Goal: Transaction & Acquisition: Purchase product/service

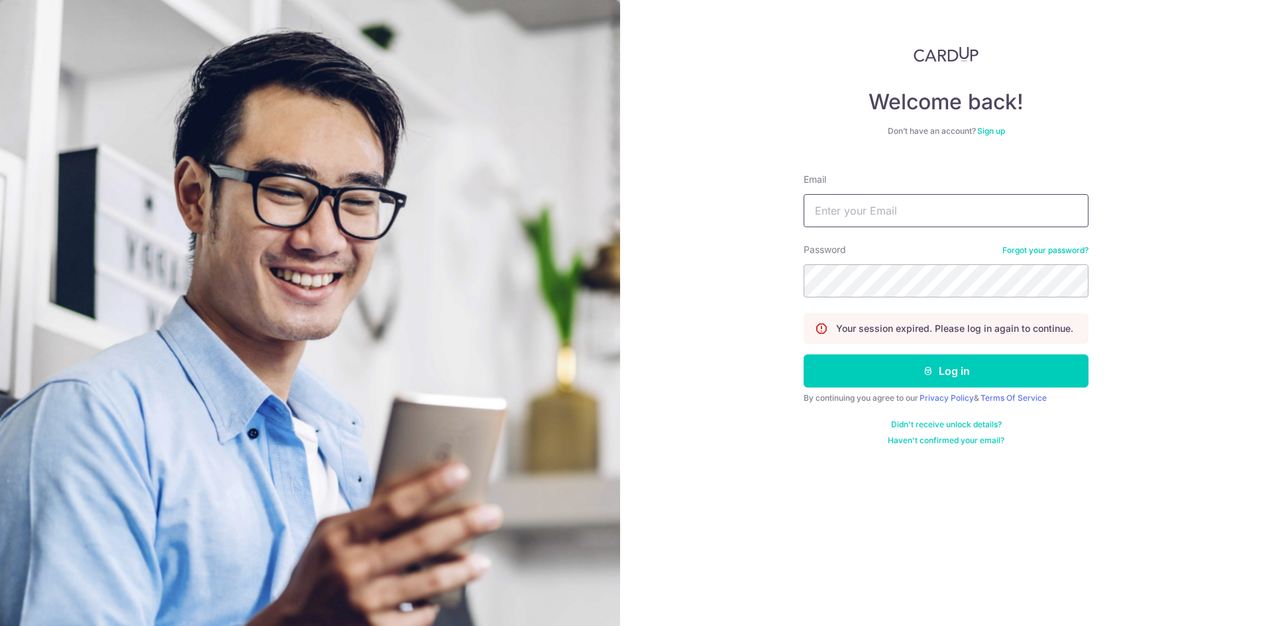
click at [876, 217] on input "Email" at bounding box center [946, 210] width 285 height 33
type input "steven_ljr@yahoo.com.sg"
click at [804, 354] on button "Log in" at bounding box center [946, 370] width 285 height 33
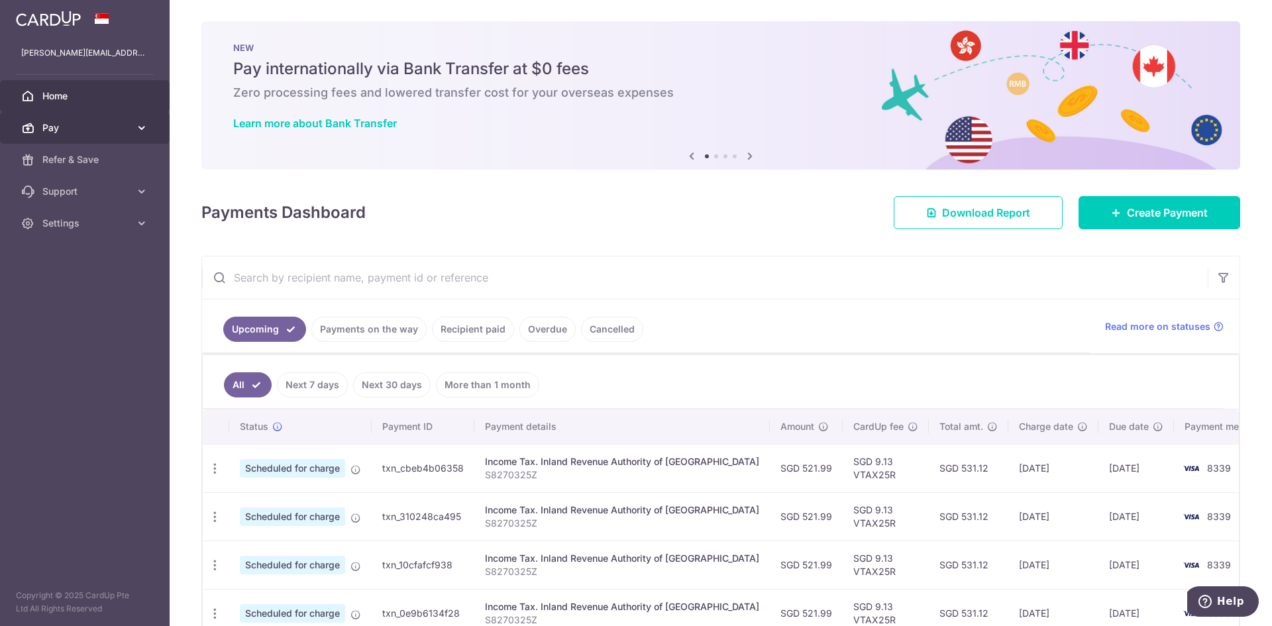
click at [78, 127] on span "Pay" at bounding box center [85, 127] width 87 height 13
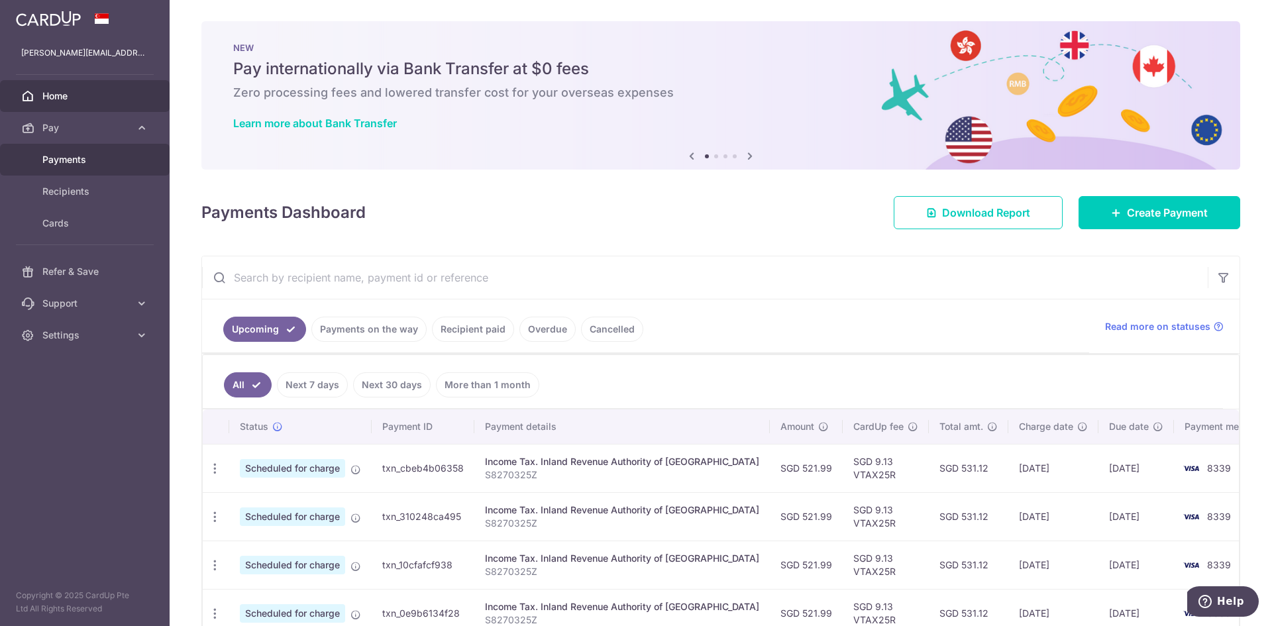
click at [81, 157] on span "Payments" at bounding box center [85, 159] width 87 height 13
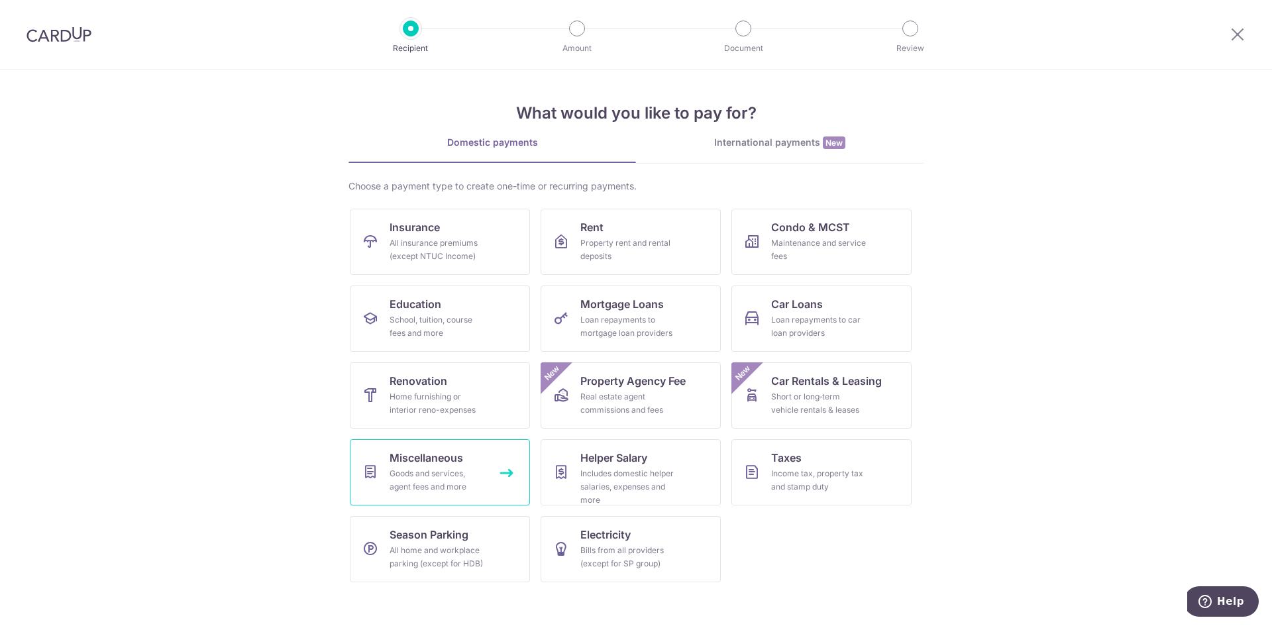
click at [440, 477] on div "Goods and services, agent fees and more" at bounding box center [437, 480] width 95 height 26
click at [602, 246] on div "Property rent and rental deposits" at bounding box center [627, 249] width 95 height 26
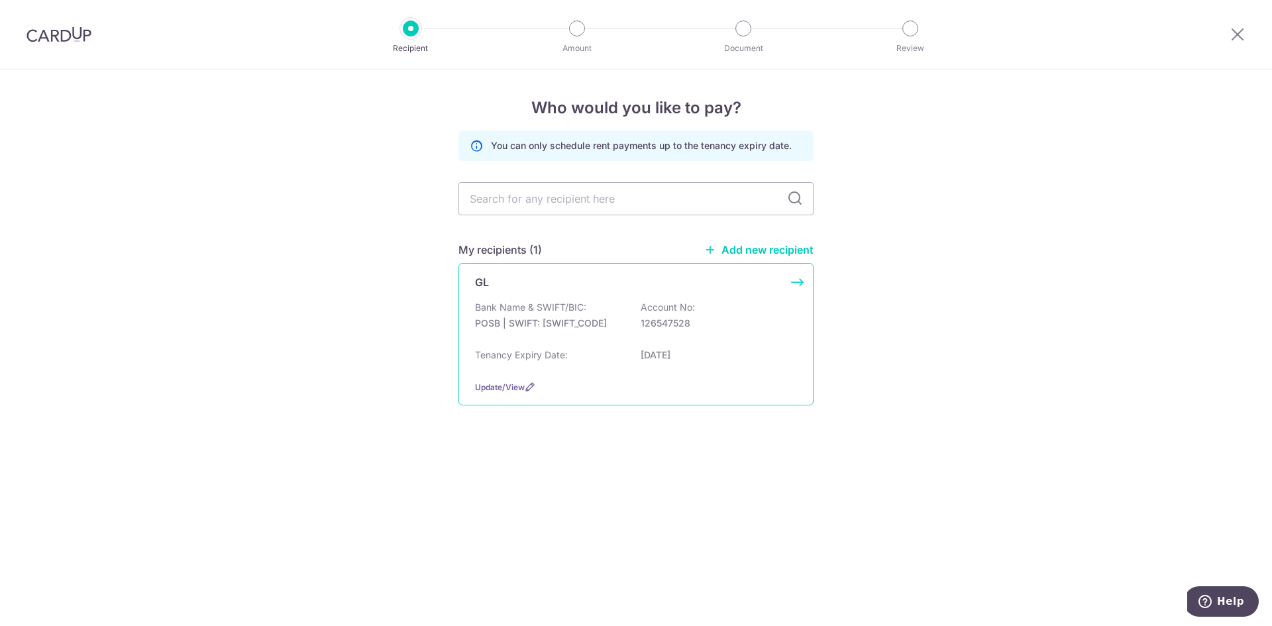
click at [519, 323] on p "POSB | SWIFT: DBSSSGSGXXX" at bounding box center [549, 323] width 148 height 13
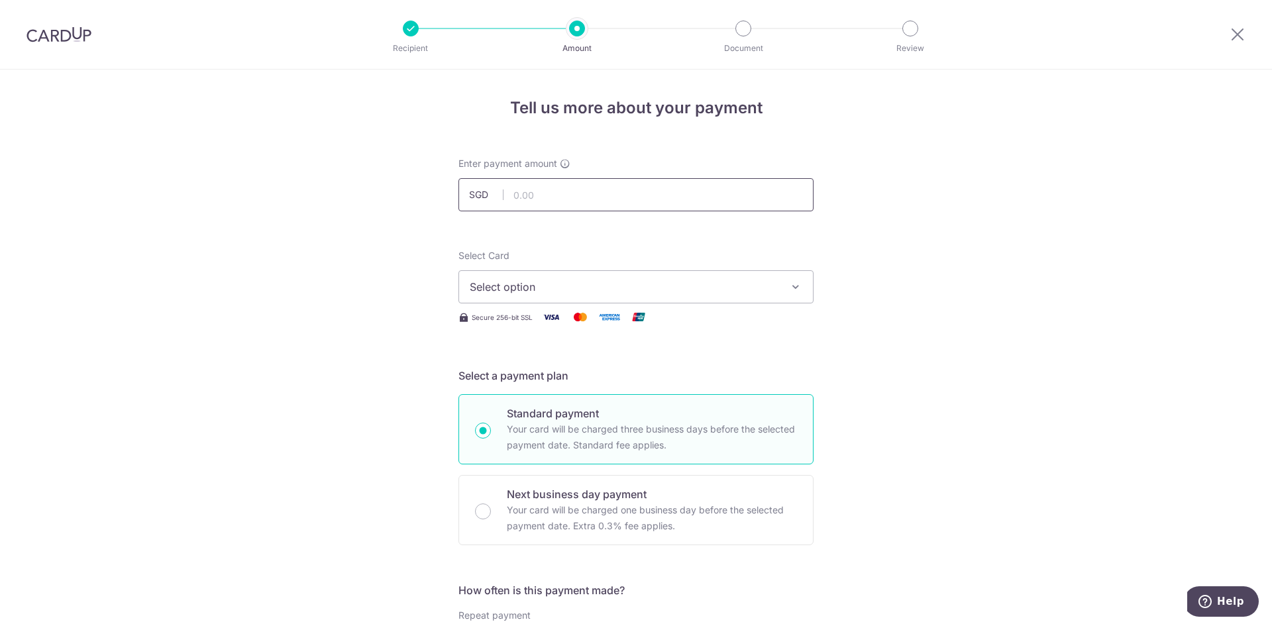
click at [527, 197] on input "text" at bounding box center [635, 194] width 355 height 33
type input "1,000.00"
click at [503, 291] on span "Select option" at bounding box center [624, 287] width 309 height 16
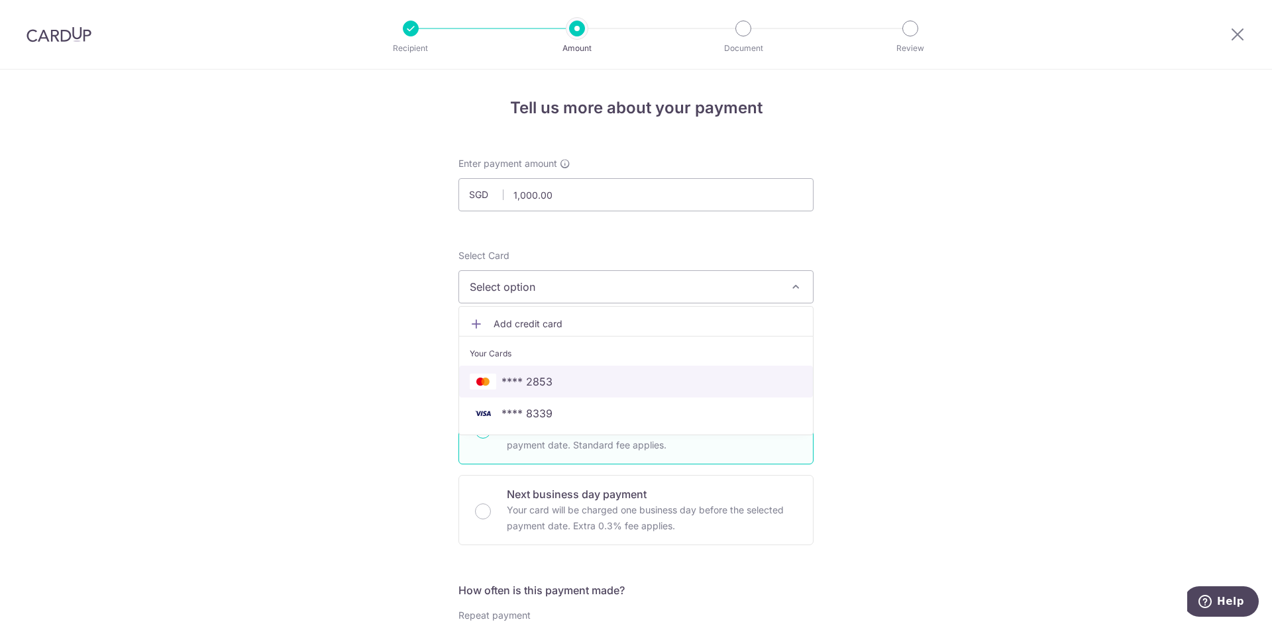
click at [520, 384] on span "**** 2853" at bounding box center [526, 382] width 51 height 16
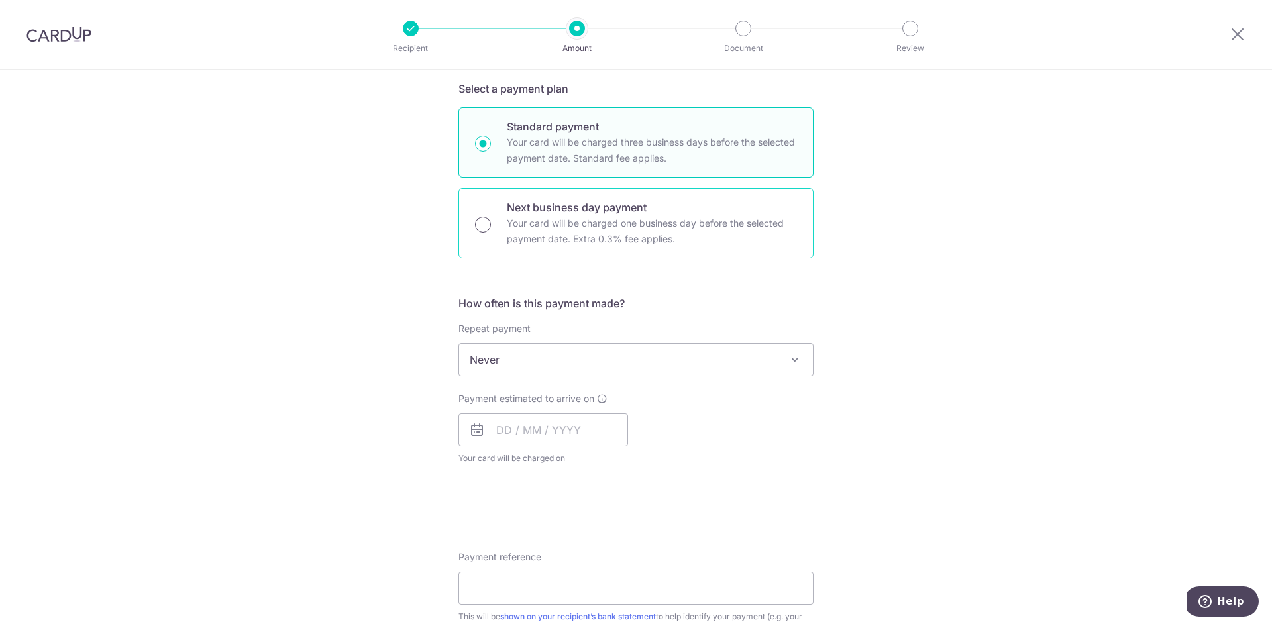
click at [477, 223] on input "Next business day payment Your card will be charged one business day before the…" at bounding box center [483, 225] width 16 height 16
radio input "true"
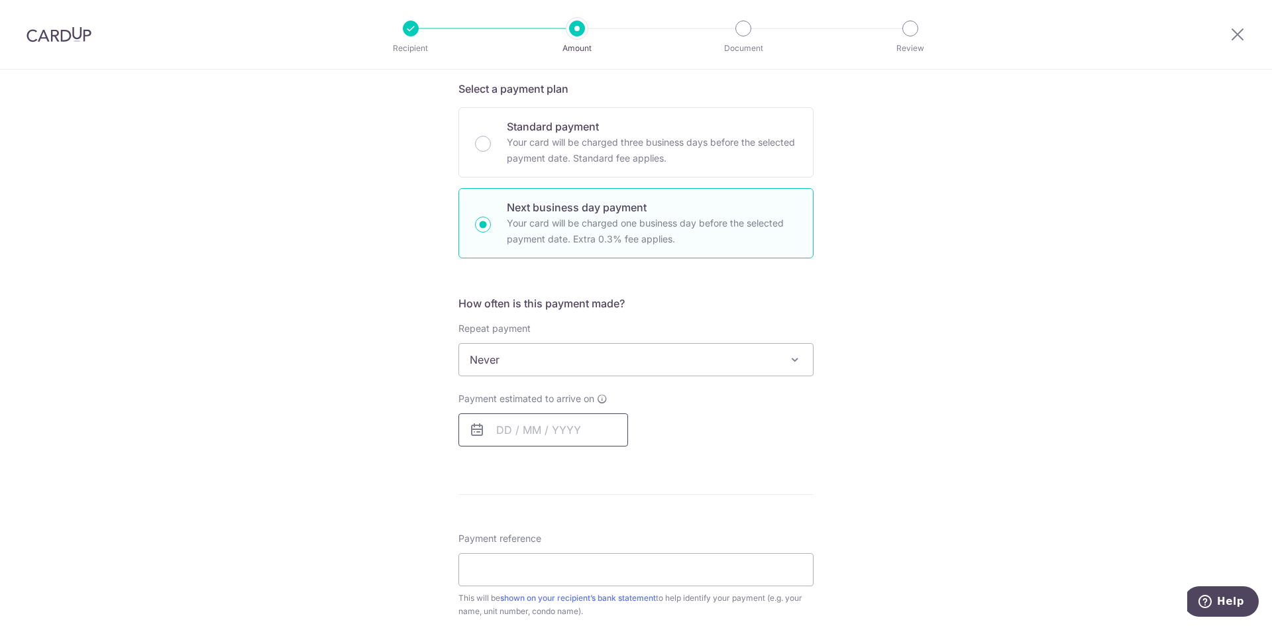
click at [524, 428] on input "text" at bounding box center [543, 429] width 170 height 33
click at [594, 525] on link "2" at bounding box center [591, 523] width 21 height 21
type input "02/10/2025"
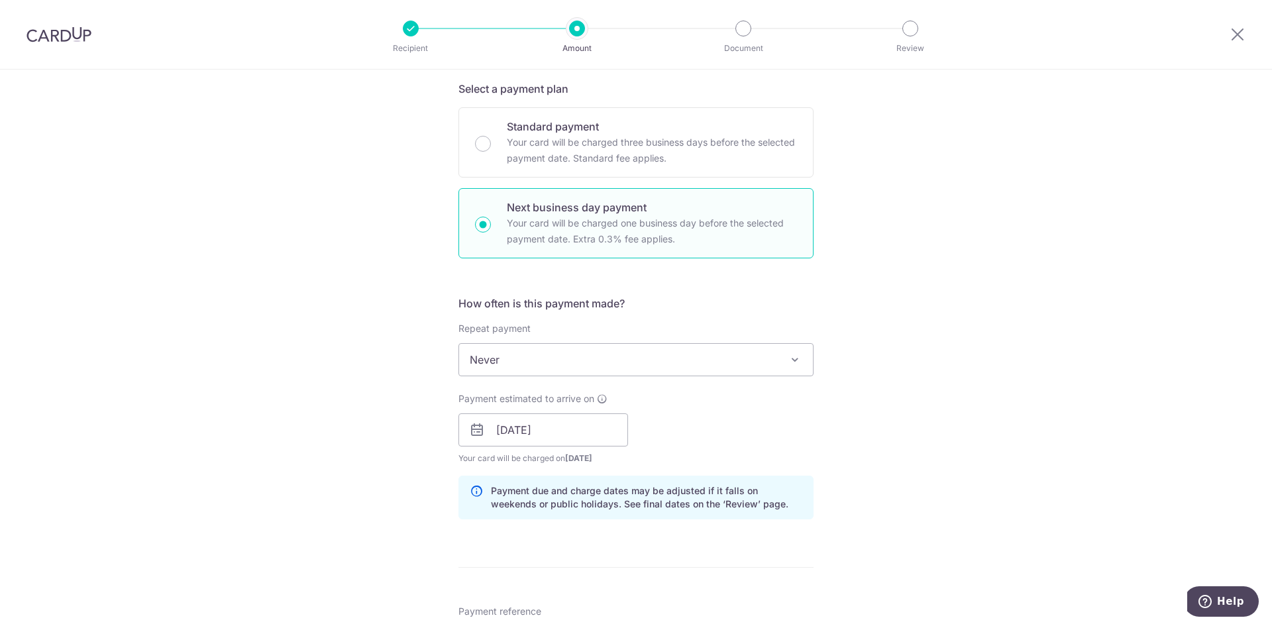
scroll to position [574, 0]
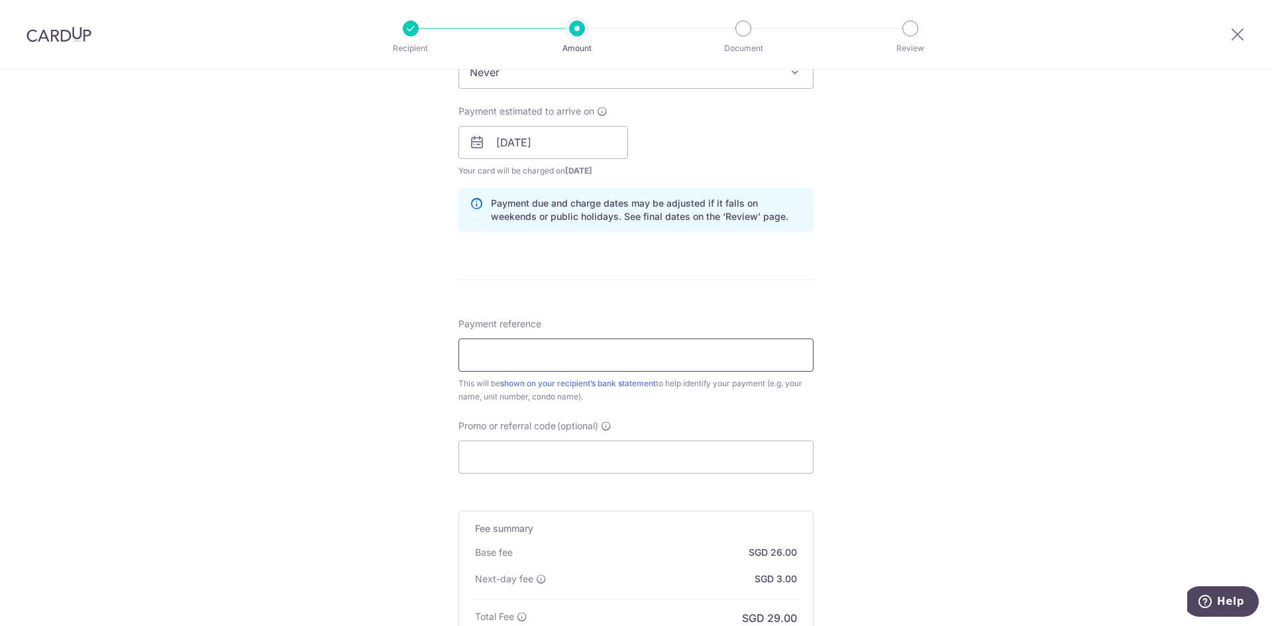
click at [545, 363] on input "Payment reference" at bounding box center [635, 355] width 355 height 33
paste input "SAVERENT179"
type input "SAVERENT179"
click at [516, 463] on input "Promo or referral code (optional)" at bounding box center [635, 457] width 355 height 33
paste input "SAVERENT179"
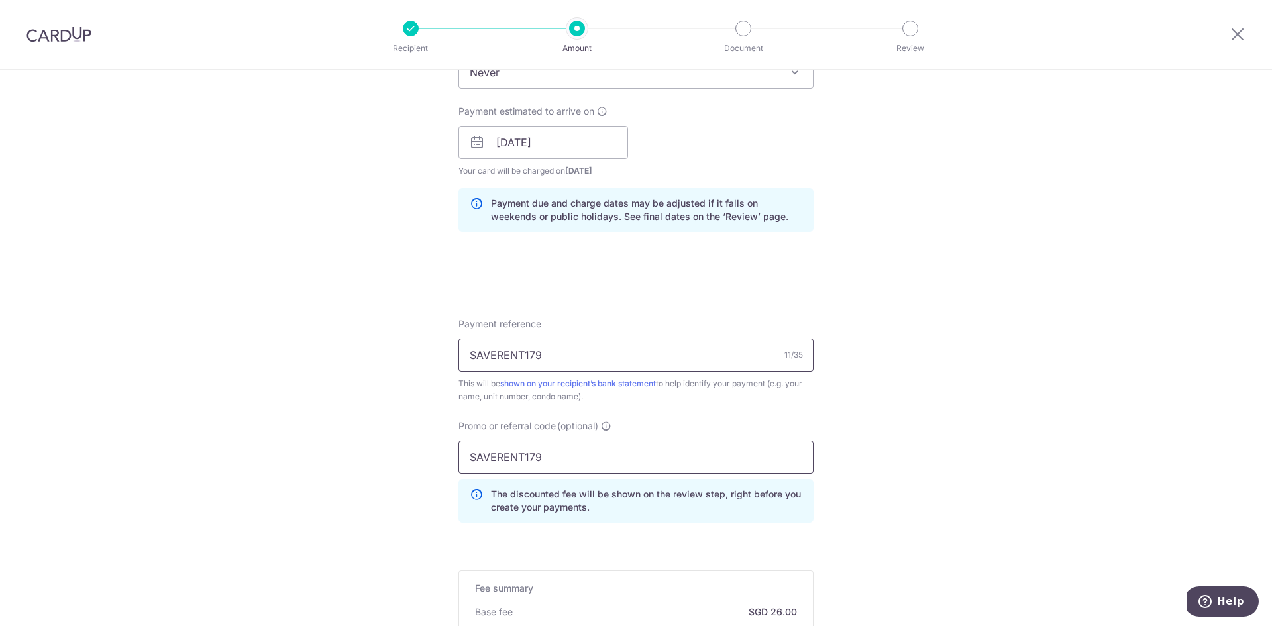
type input "SAVERENT179"
click at [566, 350] on input "SAVERENT179" at bounding box center [635, 355] width 355 height 33
drag, startPoint x: 566, startPoint y: 350, endPoint x: 448, endPoint y: 357, distance: 118.1
click at [448, 357] on div "Tell us more about your payment Enter payment amount SGD 1,000.00 1000.00 Selec…" at bounding box center [636, 183] width 1272 height 1377
type input "Rent"
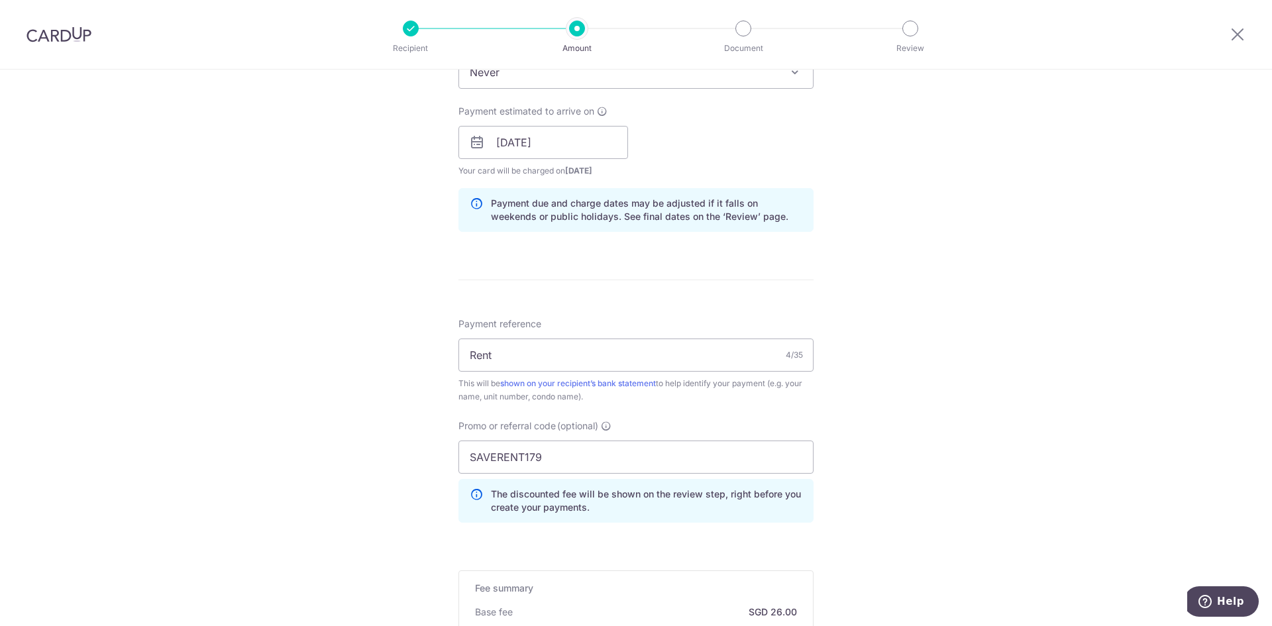
click at [403, 399] on div "Tell us more about your payment Enter payment amount SGD 1,000.00 1000.00 Selec…" at bounding box center [636, 183] width 1272 height 1377
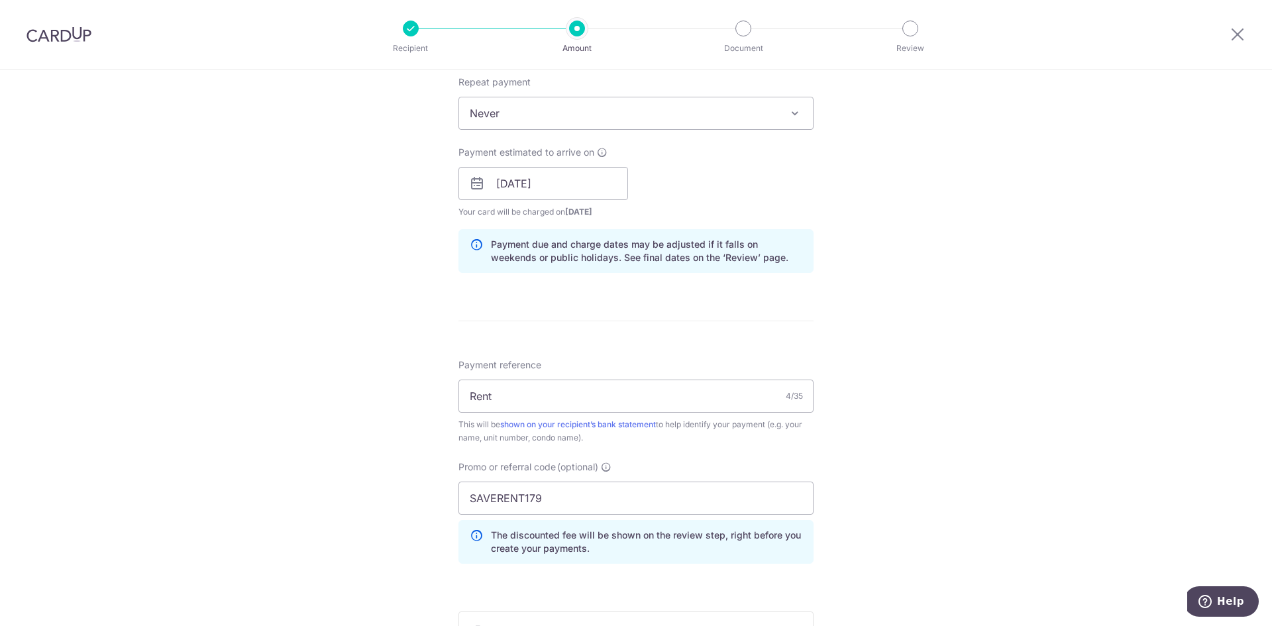
scroll to position [820, 0]
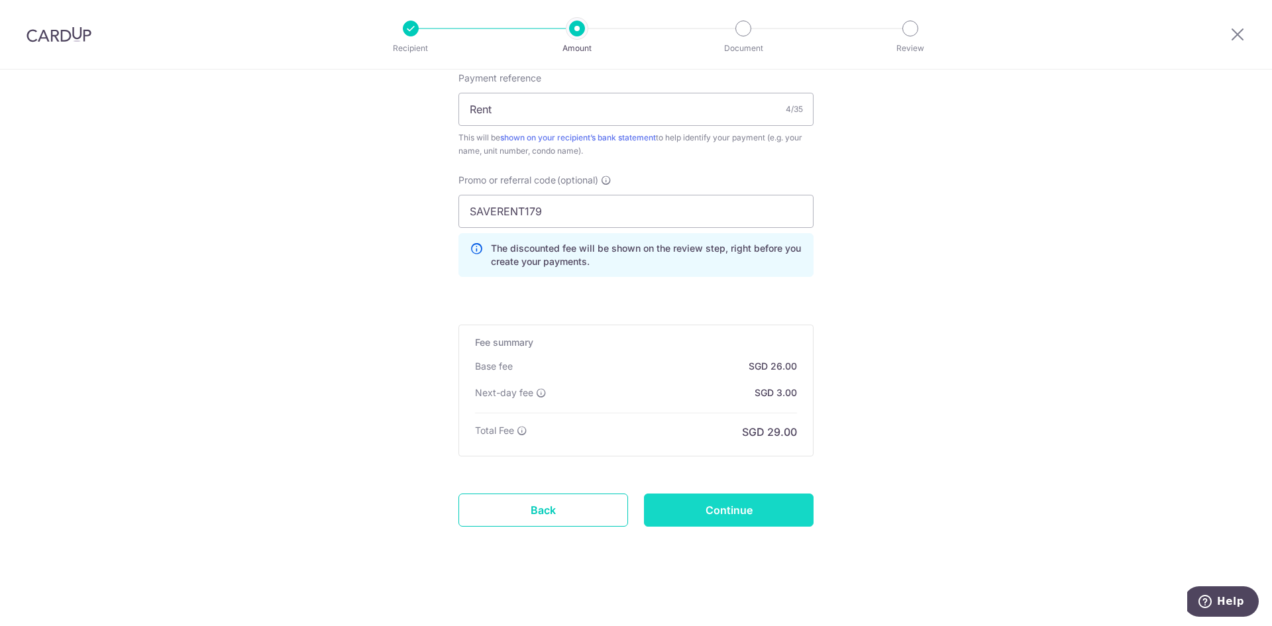
click at [697, 510] on input "Continue" at bounding box center [729, 510] width 170 height 33
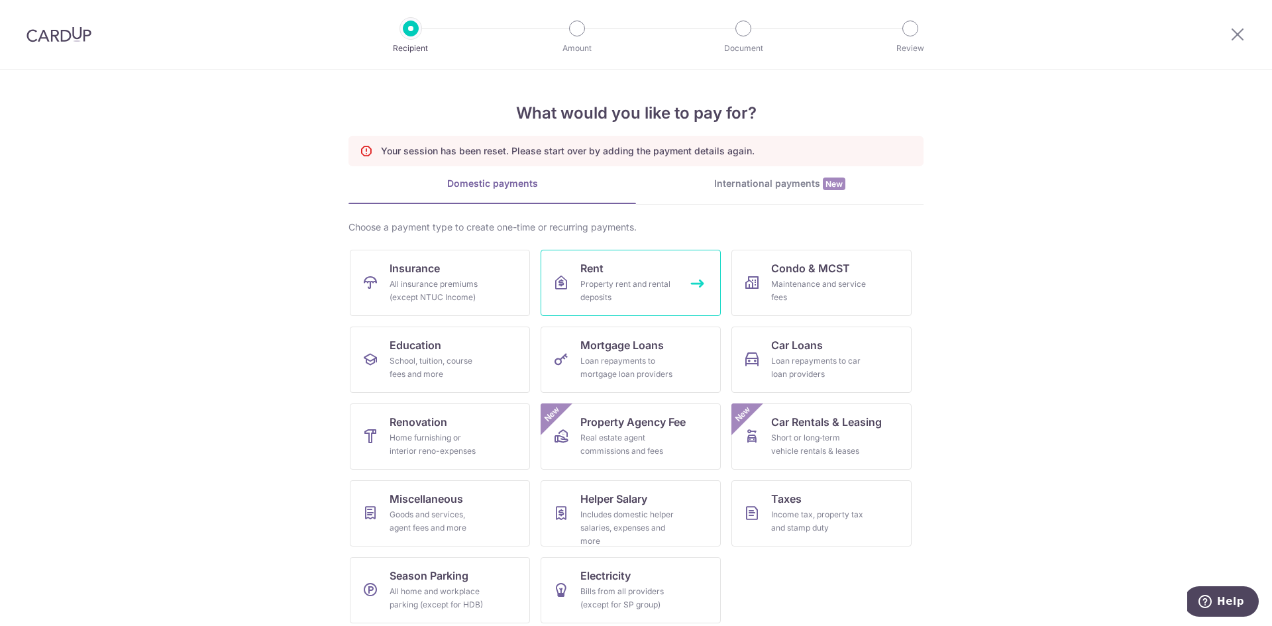
click at [586, 284] on div "Property rent and rental deposits" at bounding box center [627, 291] width 95 height 26
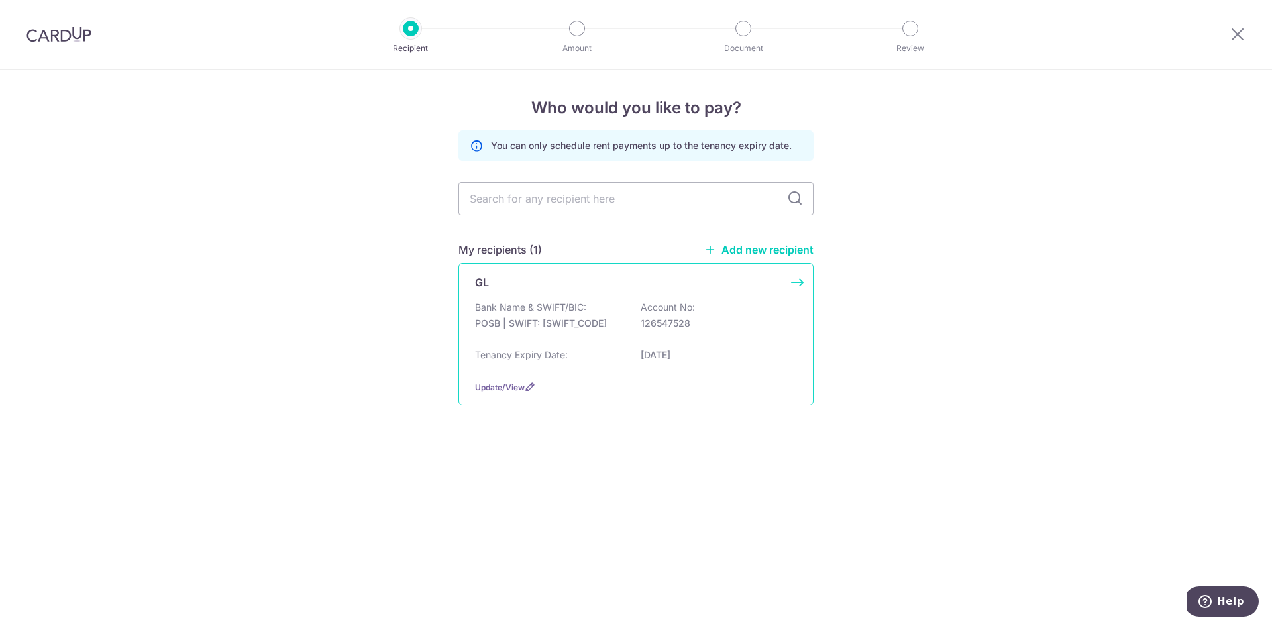
click at [527, 309] on p "Bank Name & SWIFT/BIC:" at bounding box center [530, 307] width 111 height 13
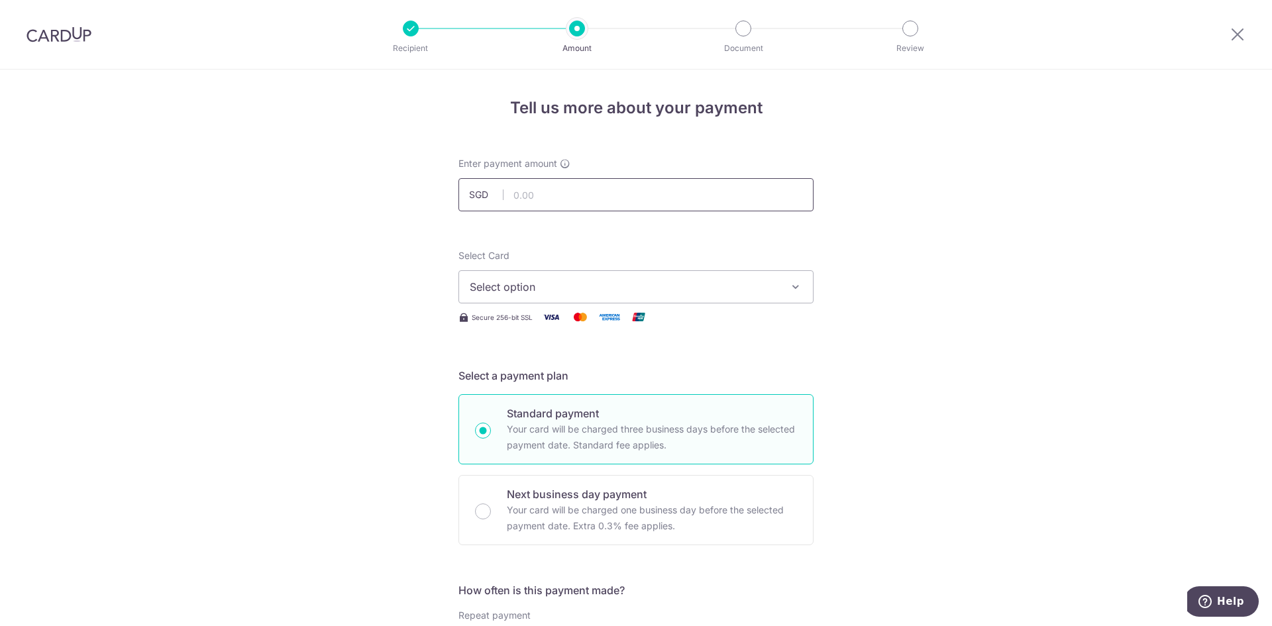
click at [523, 198] on input "text" at bounding box center [635, 194] width 355 height 33
type input "1,000.00"
click at [531, 298] on button "Select option" at bounding box center [635, 286] width 355 height 33
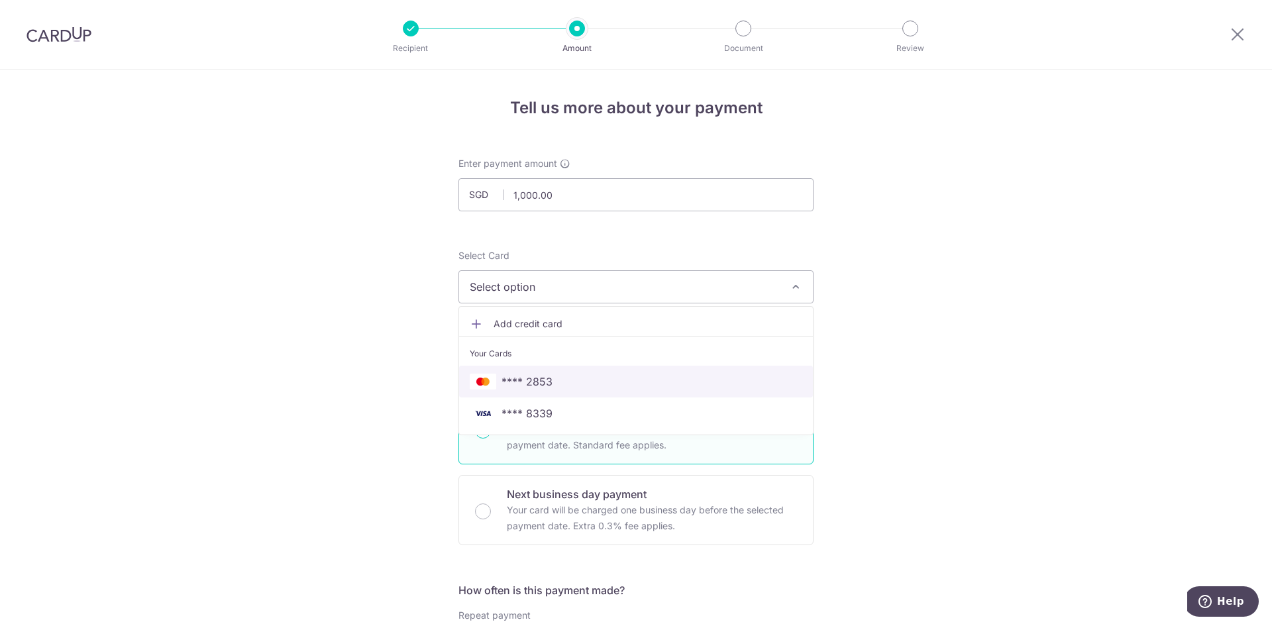
click at [534, 376] on span "**** 2853" at bounding box center [526, 382] width 51 height 16
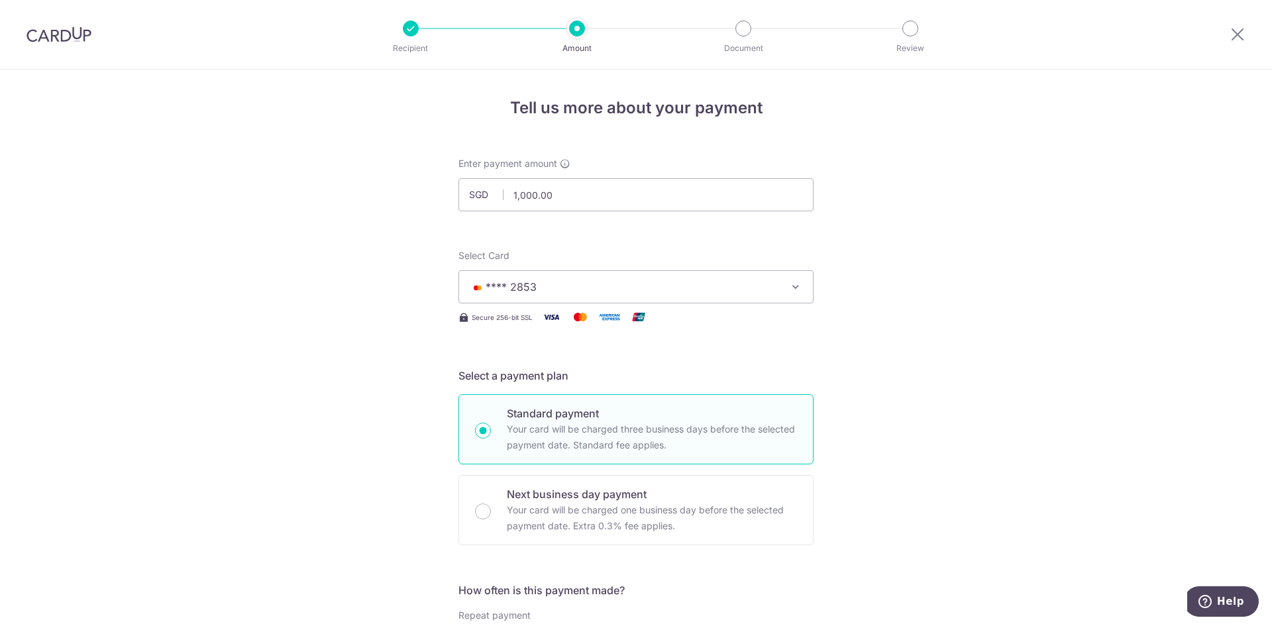
scroll to position [287, 0]
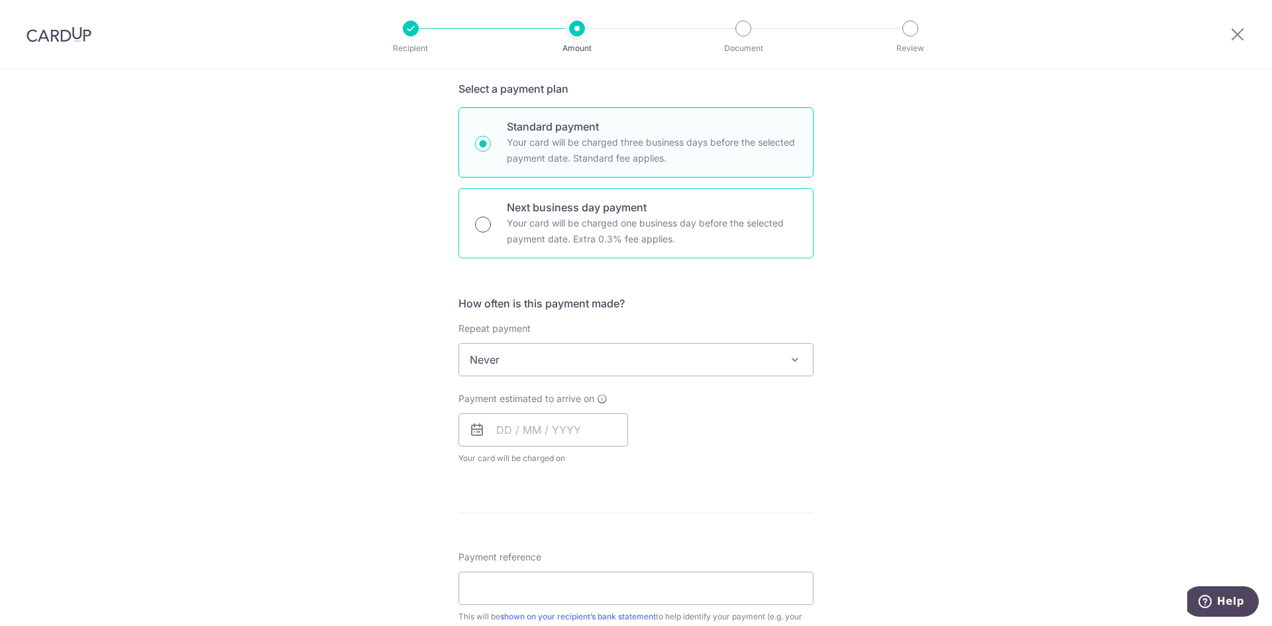
click at [482, 224] on input "Next business day payment Your card will be charged one business day before the…" at bounding box center [483, 225] width 16 height 16
radio input "true"
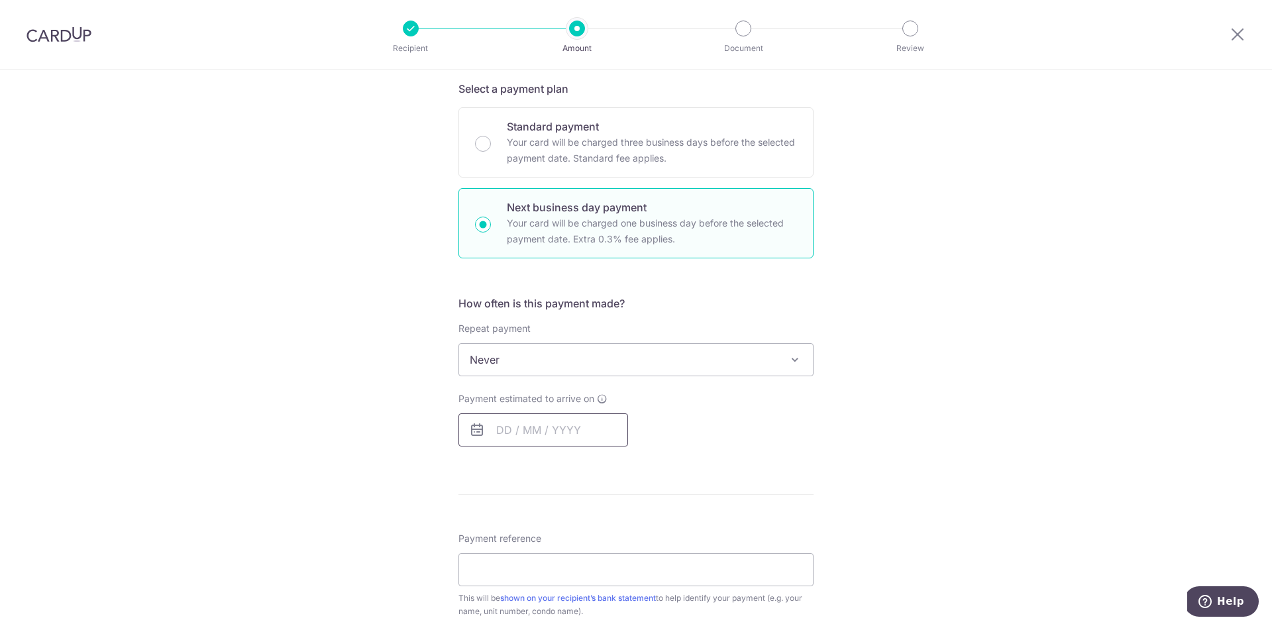
click at [501, 429] on input "text" at bounding box center [543, 429] width 170 height 33
click at [590, 523] on link "2" at bounding box center [591, 523] width 21 height 21
type input "02/10/2025"
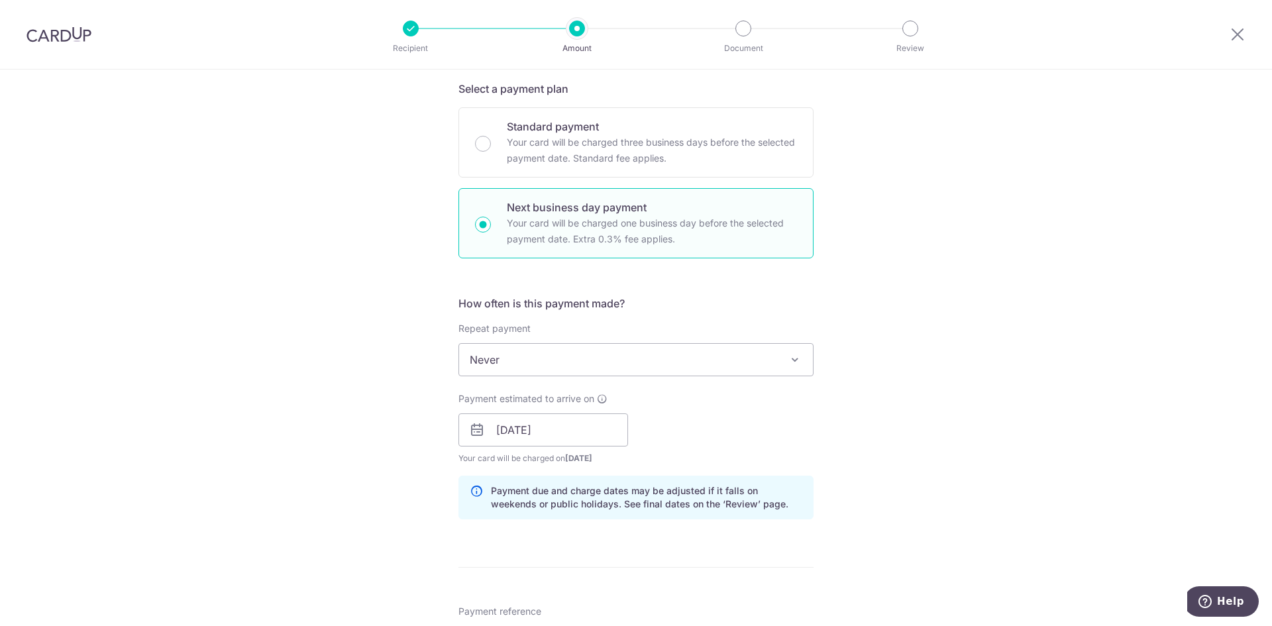
drag, startPoint x: 336, startPoint y: 495, endPoint x: 344, endPoint y: 492, distance: 8.4
click at [336, 495] on div "Tell us more about your payment Enter payment amount SGD 1,000.00 1000.00 Selec…" at bounding box center [636, 441] width 1272 height 1317
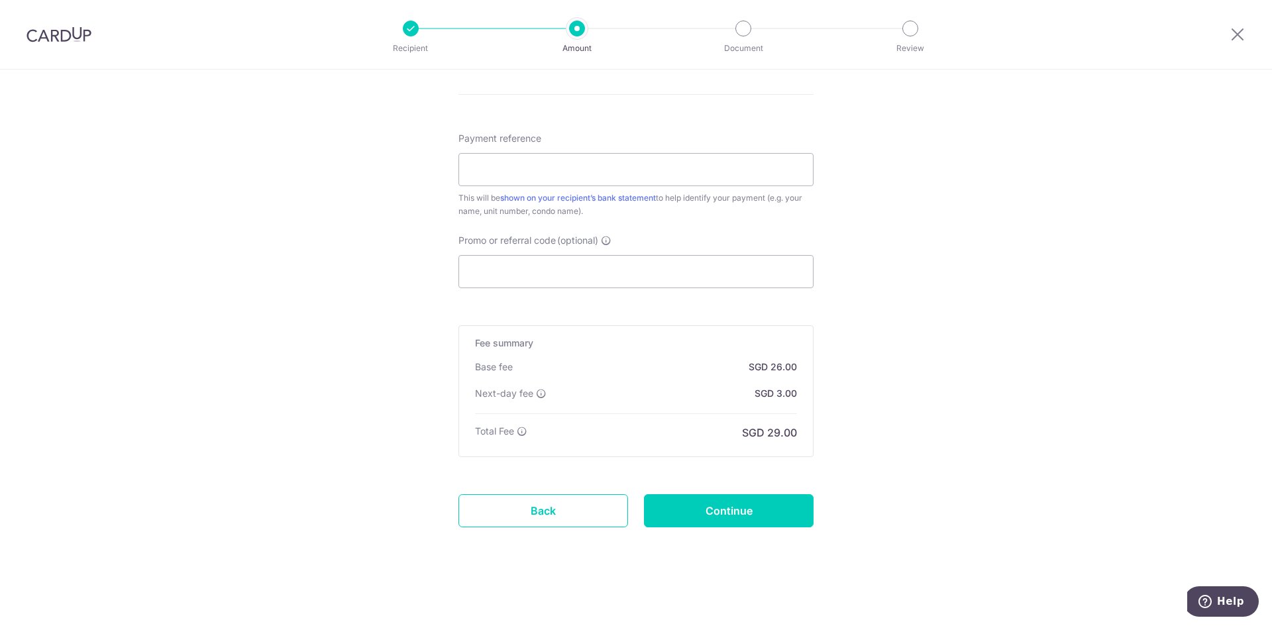
scroll to position [760, 0]
click at [492, 266] on input "Promo or referral code (optional)" at bounding box center [635, 270] width 355 height 33
paste input "SAVERENT179"
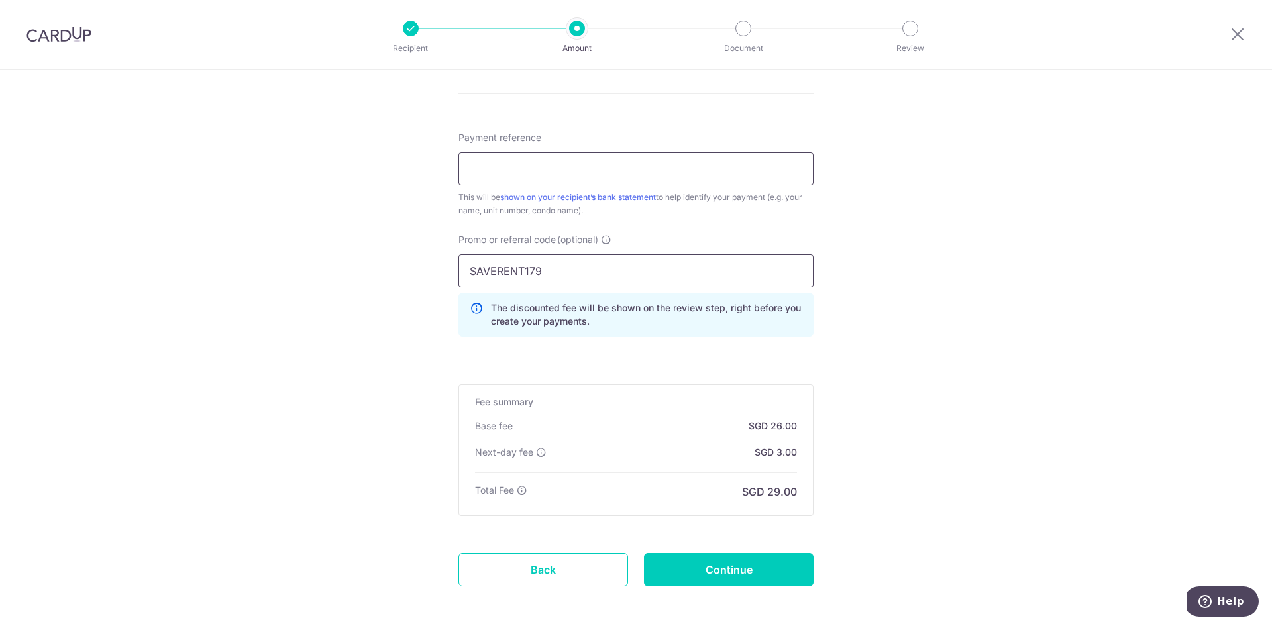
type input "SAVERENT179"
click at [501, 168] on input "Payment reference" at bounding box center [635, 168] width 355 height 33
type input "Rent"
click at [677, 562] on input "Continue" at bounding box center [729, 569] width 170 height 33
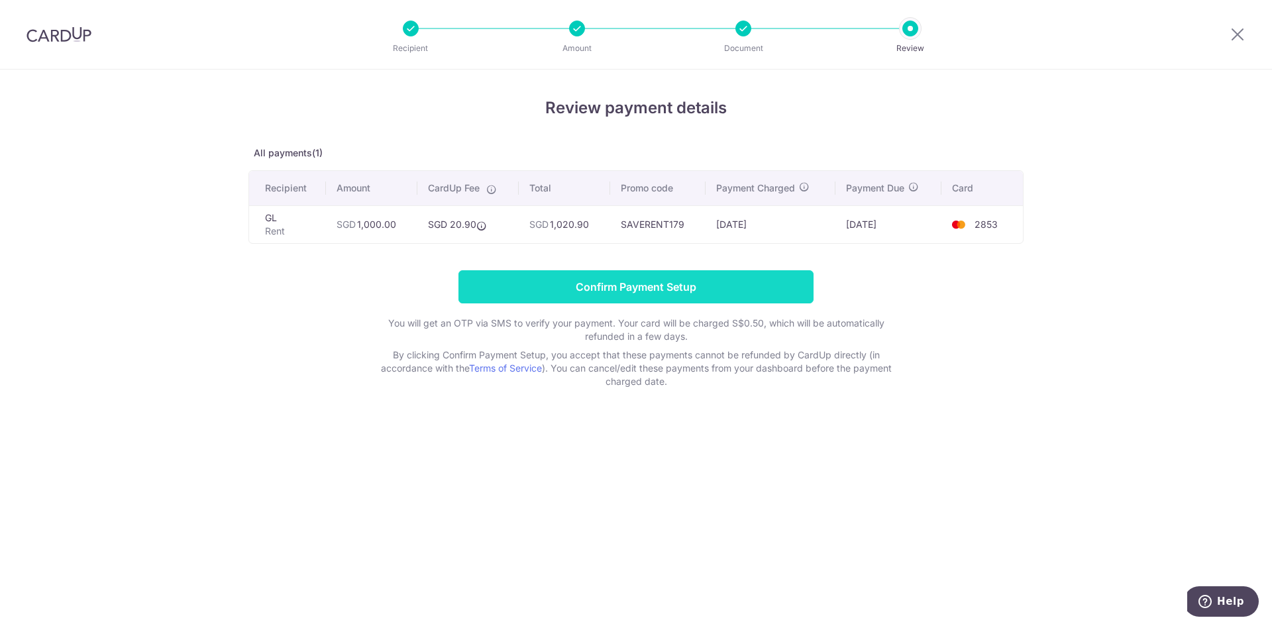
click at [563, 288] on input "Confirm Payment Setup" at bounding box center [635, 286] width 355 height 33
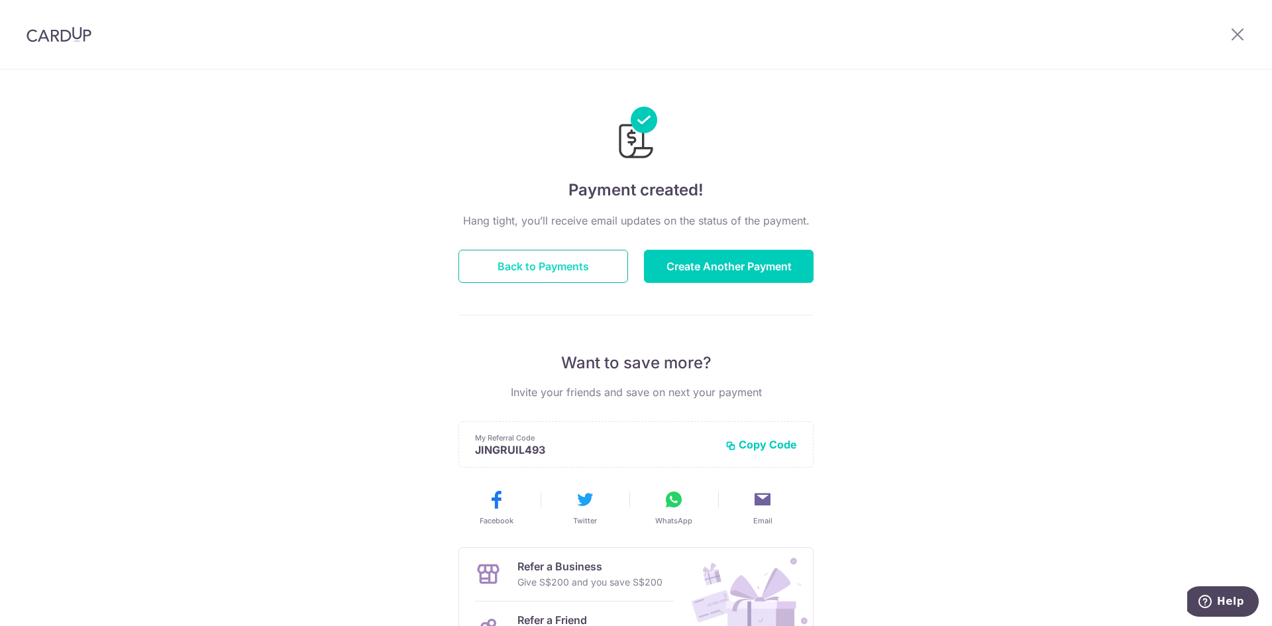
click at [562, 276] on button "Back to Payments" at bounding box center [543, 266] width 170 height 33
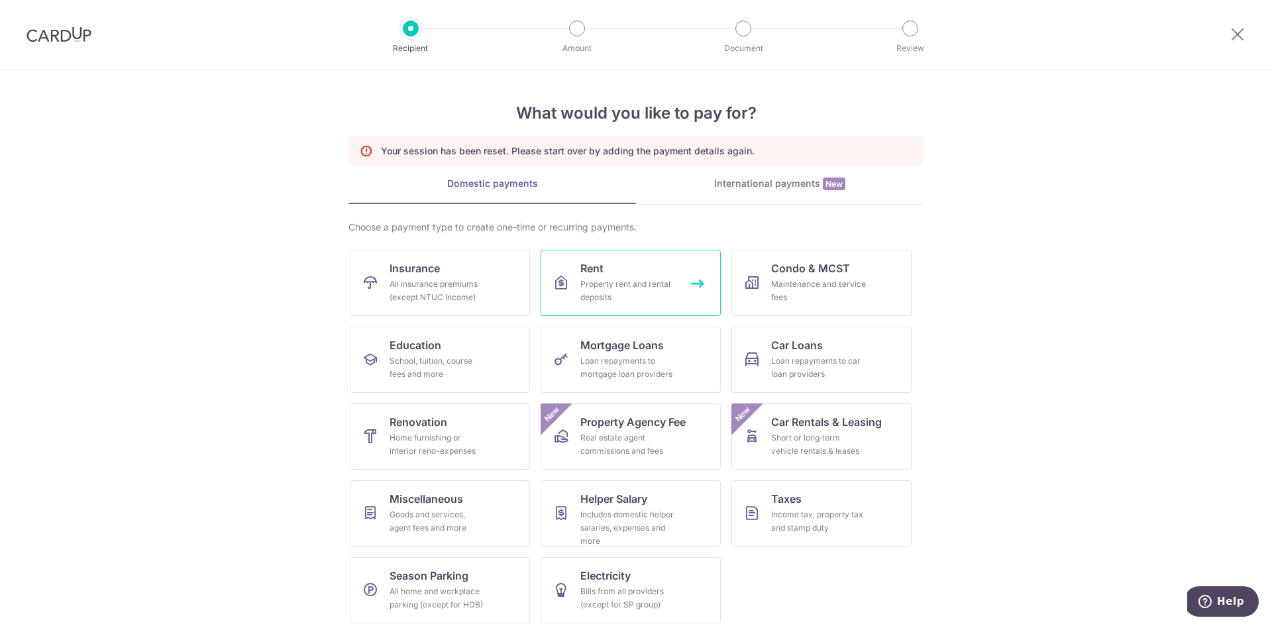
click at [621, 273] on link "Rent Property rent and rental deposits" at bounding box center [631, 283] width 180 height 66
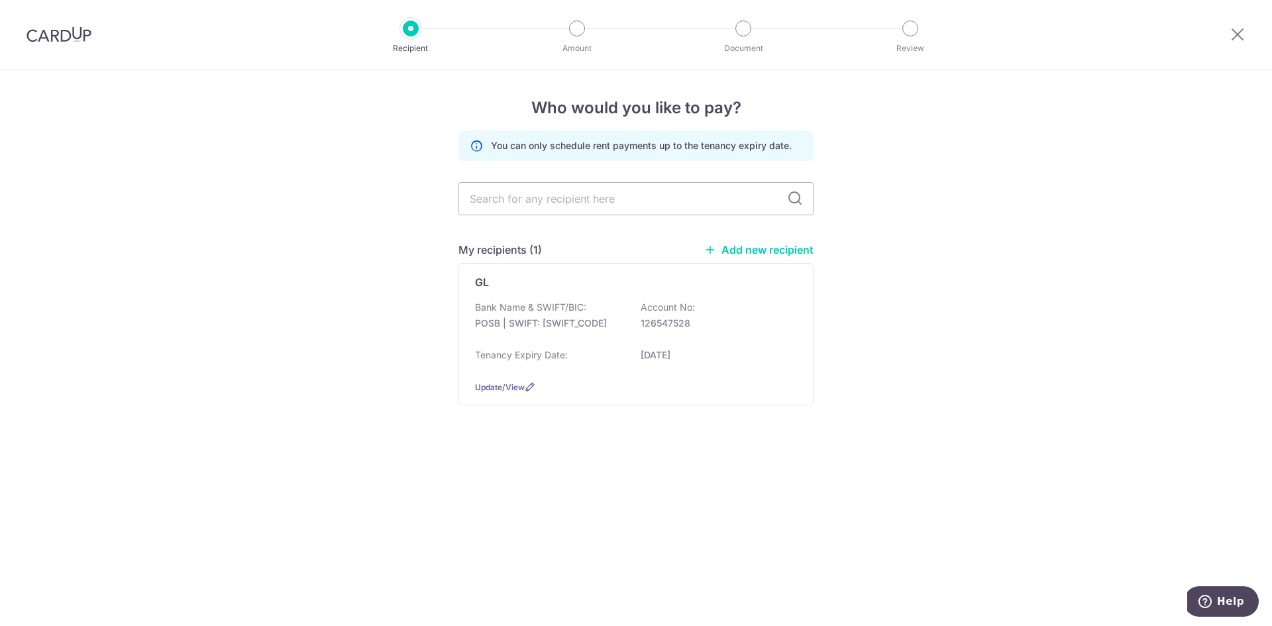
click at [764, 245] on link "Add new recipient" at bounding box center [758, 249] width 109 height 13
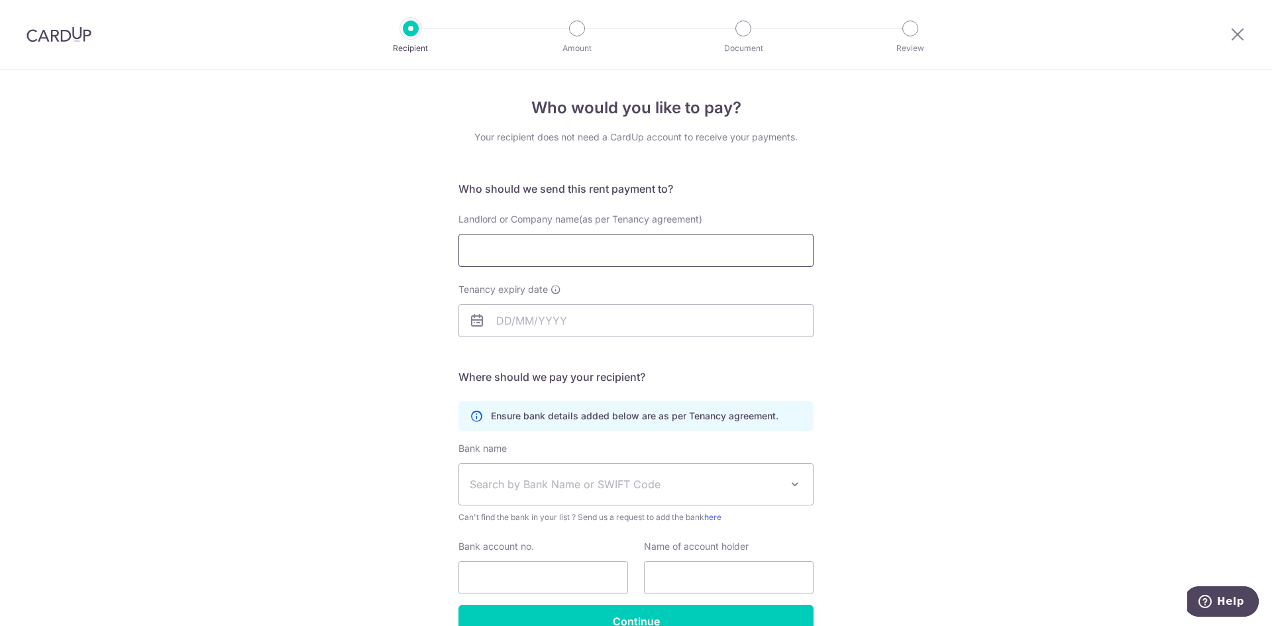
click at [527, 250] on input "Landlord or Company name(as per Tenancy agreement)" at bounding box center [635, 250] width 355 height 33
type input "LEBLA AWI"
click at [555, 331] on input "Tenancy expiry date" at bounding box center [635, 320] width 355 height 33
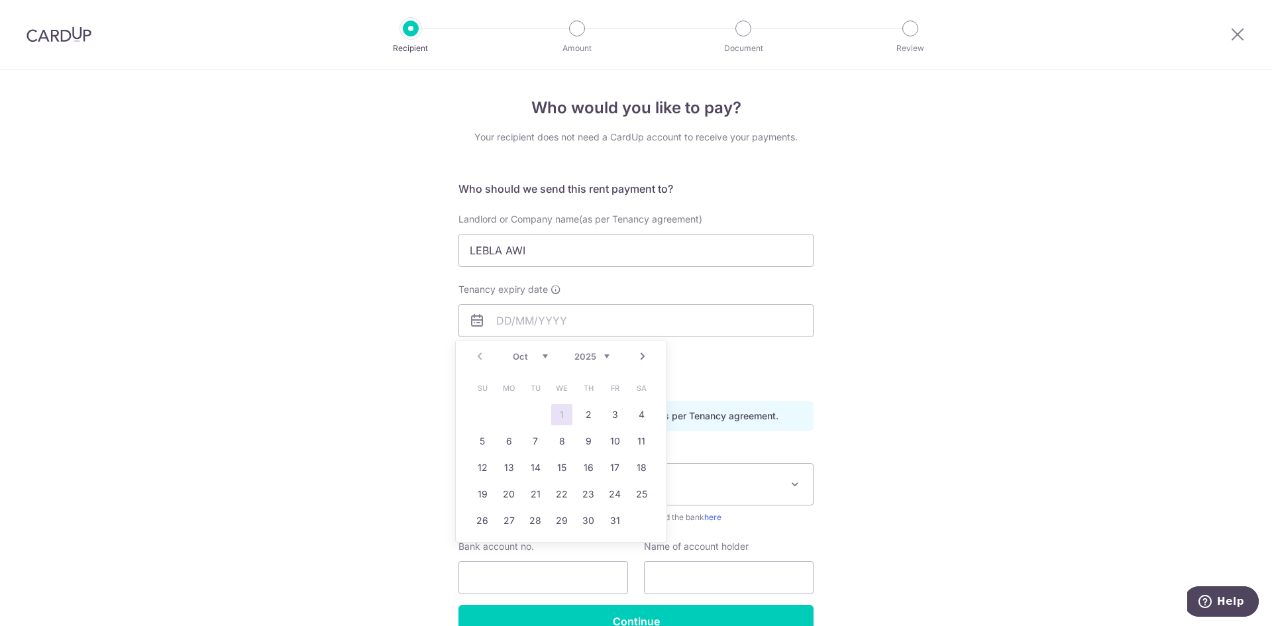
click at [637, 355] on link "Next" at bounding box center [643, 356] width 16 height 16
click at [645, 359] on link "Next" at bounding box center [643, 356] width 16 height 16
click at [588, 419] on link "1" at bounding box center [588, 414] width 21 height 21
type input "01/01/2026"
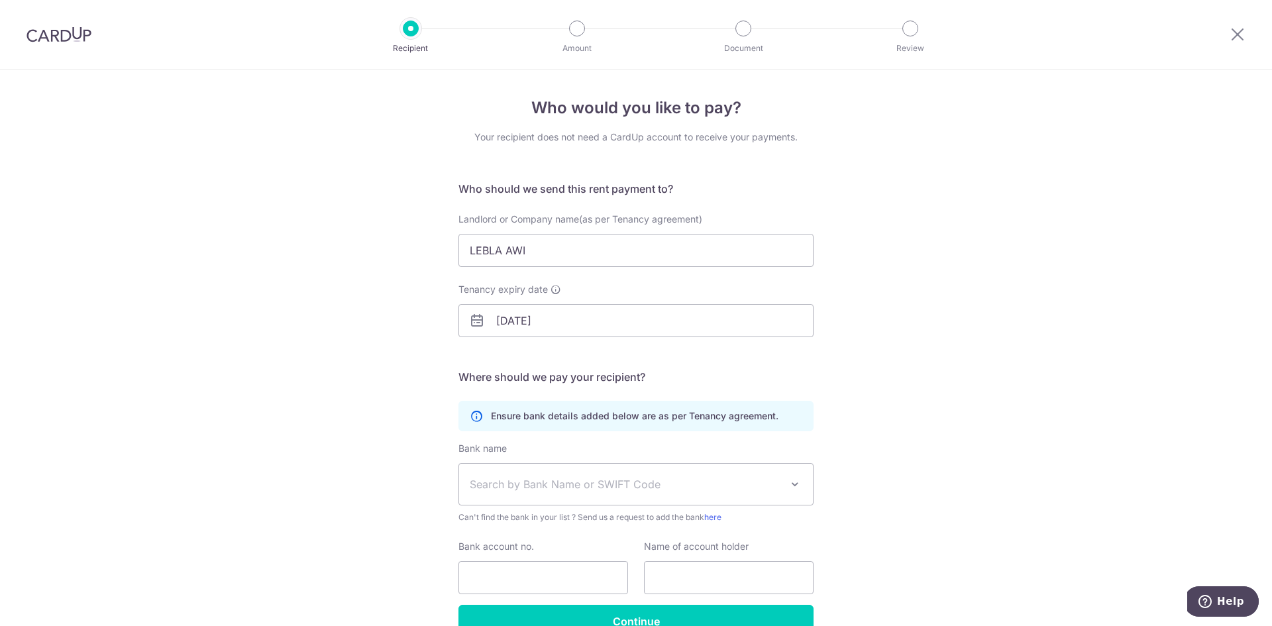
click at [1006, 350] on div "Who would you like to pay? Your recipient does not need a CardUp account to rec…" at bounding box center [636, 385] width 1272 height 631
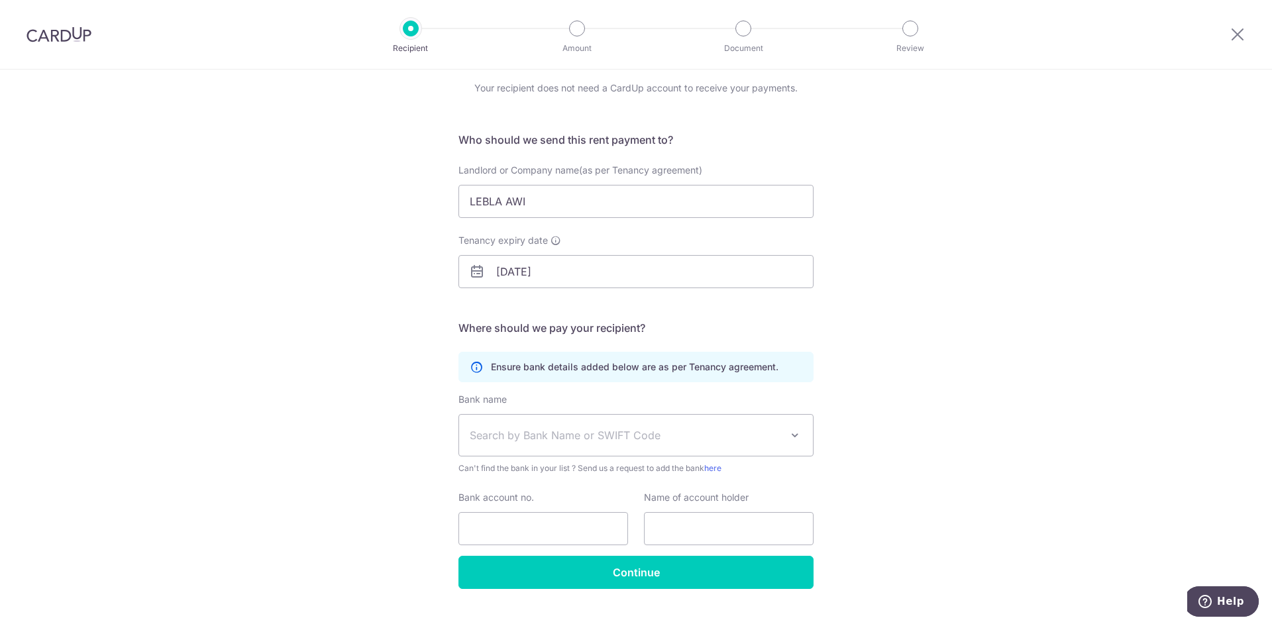
scroll to position [74, 0]
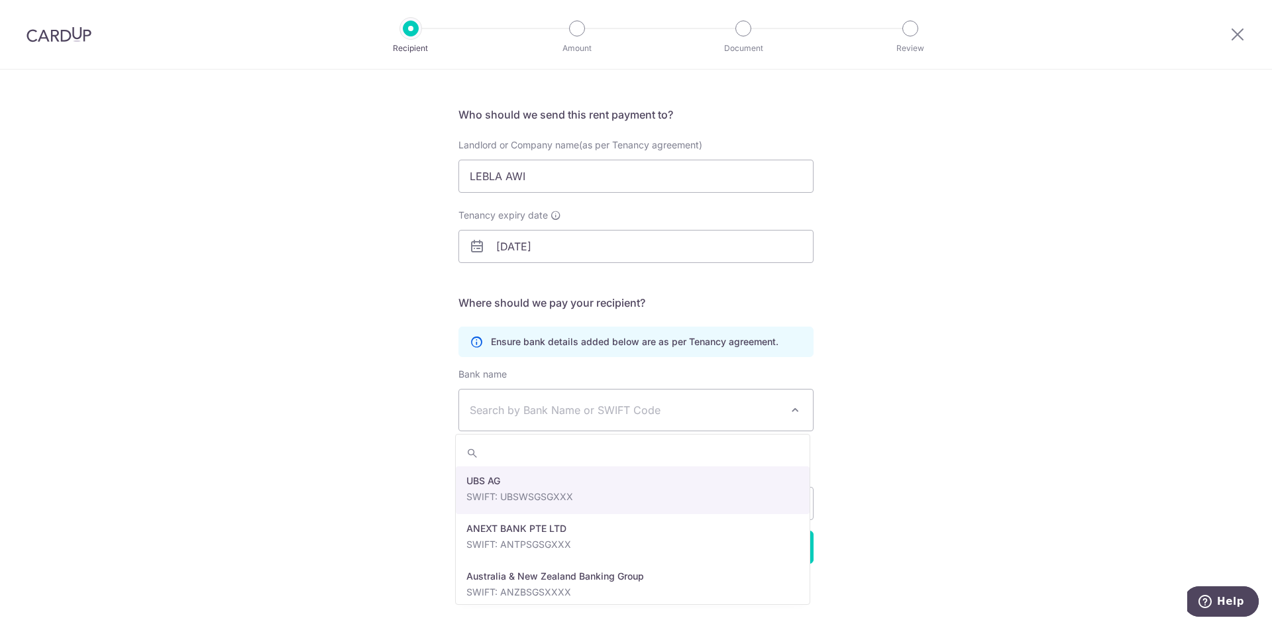
click at [684, 415] on span "Search by Bank Name or SWIFT Code" at bounding box center [625, 410] width 311 height 16
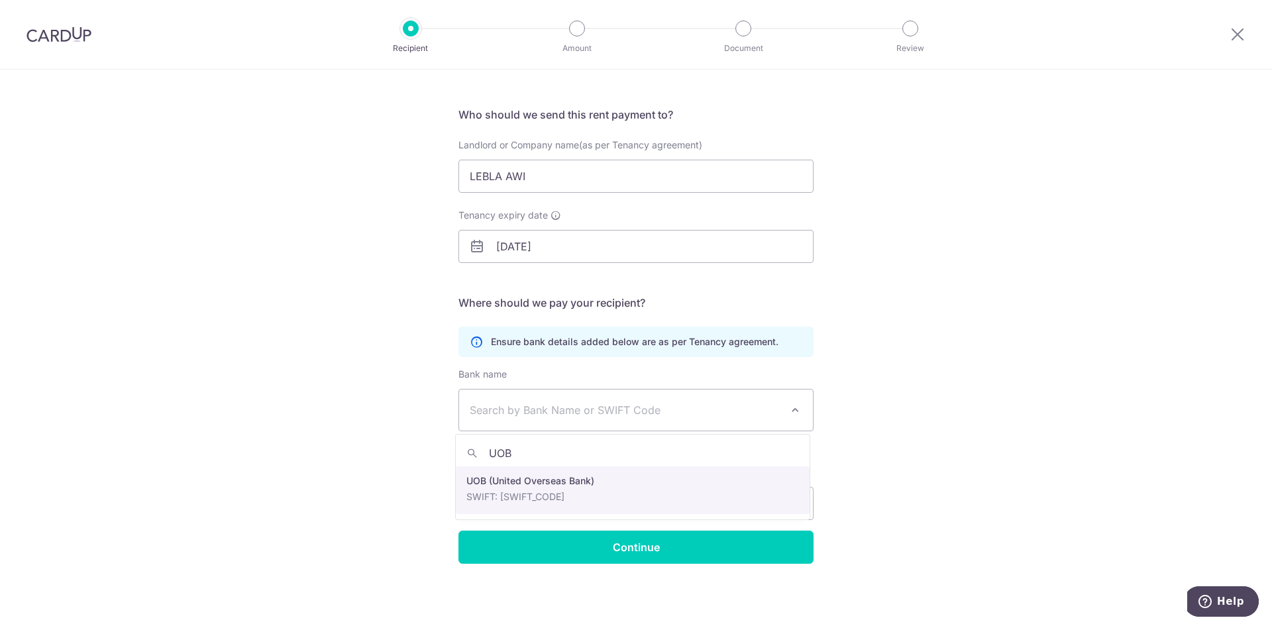
type input "UOB"
select select "18"
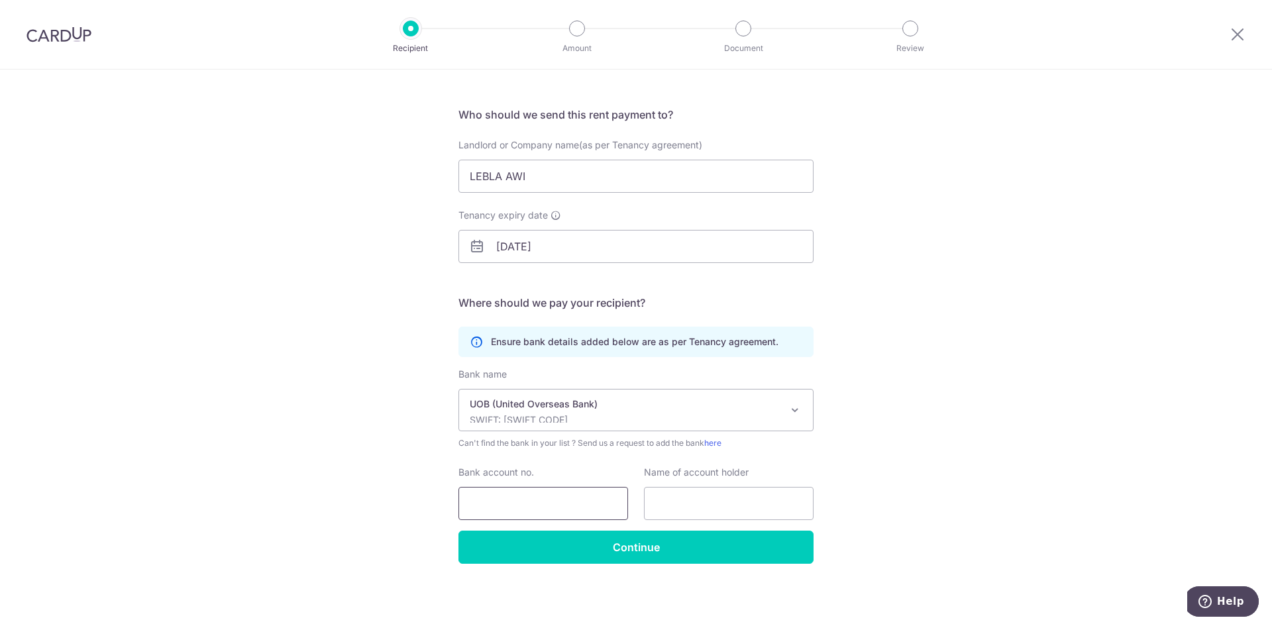
click at [515, 502] on input "Bank account no." at bounding box center [543, 503] width 170 height 33
type input "6683003880"
click at [674, 513] on input "text" at bounding box center [729, 503] width 170 height 33
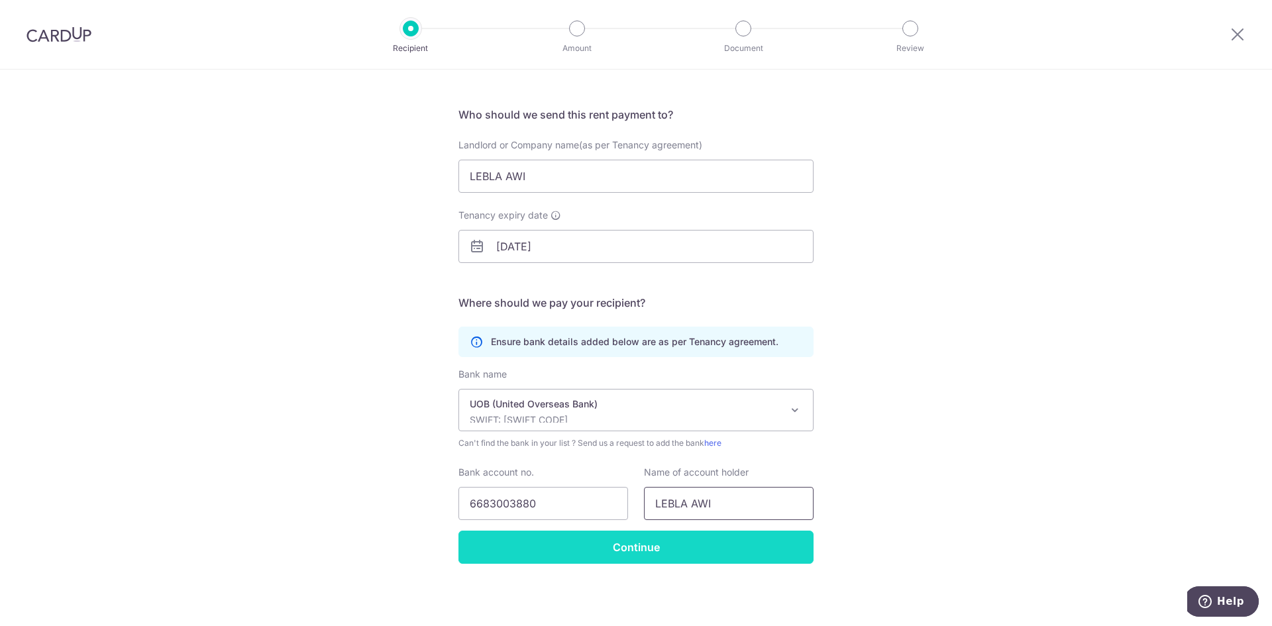
type input "LEBLA AWI"
click at [645, 547] on input "Continue" at bounding box center [635, 547] width 355 height 33
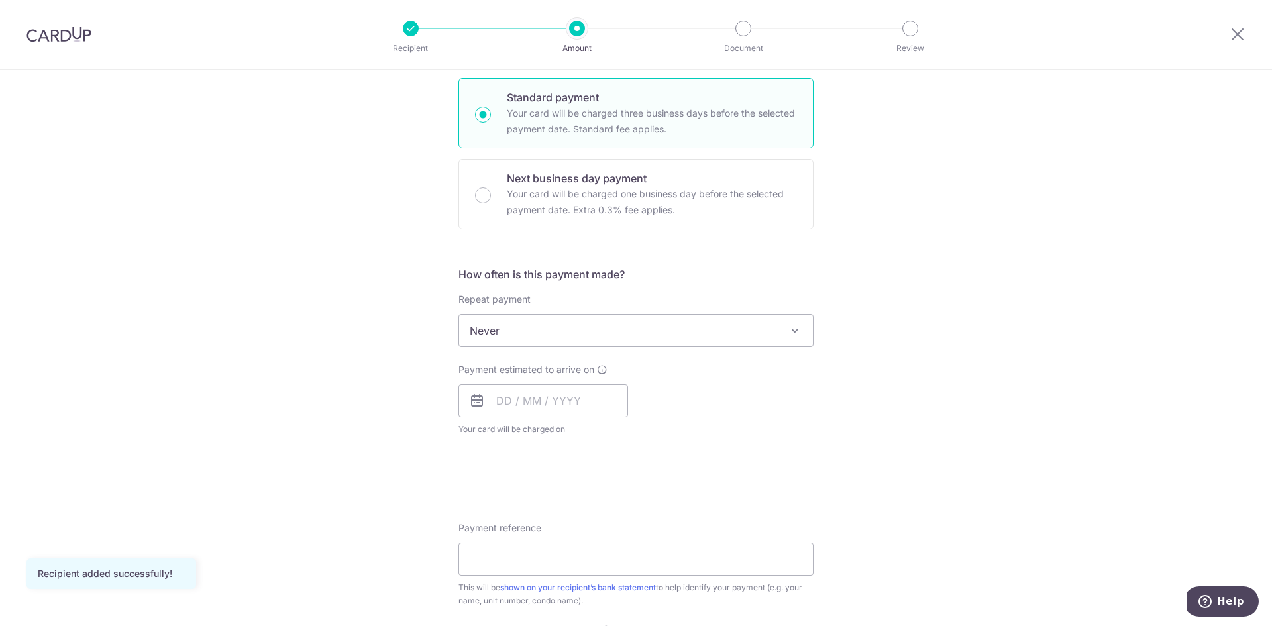
scroll to position [574, 0]
